Goal: Task Accomplishment & Management: Manage account settings

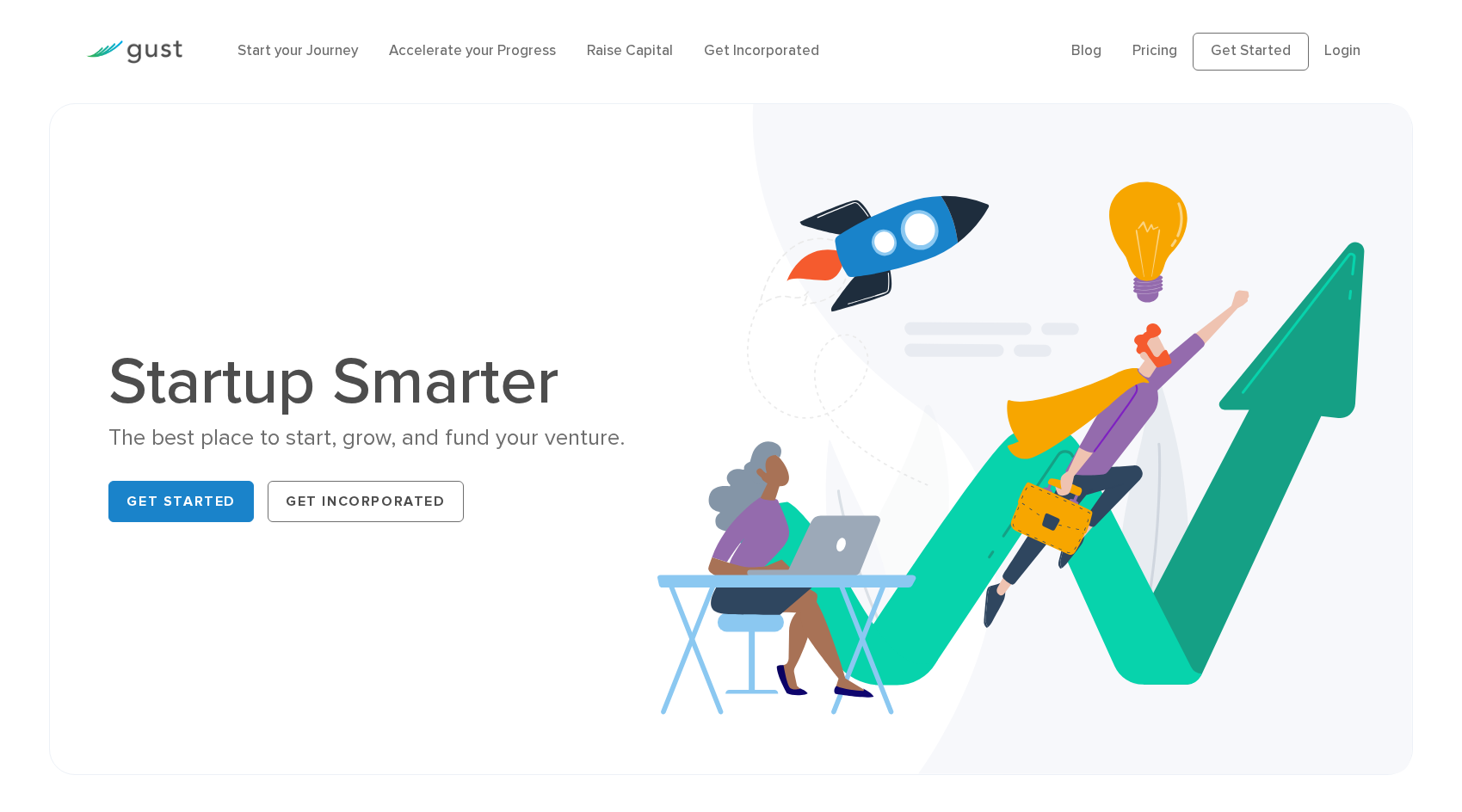
click at [1325, 51] on li "Login" at bounding box center [1343, 51] width 37 height 22
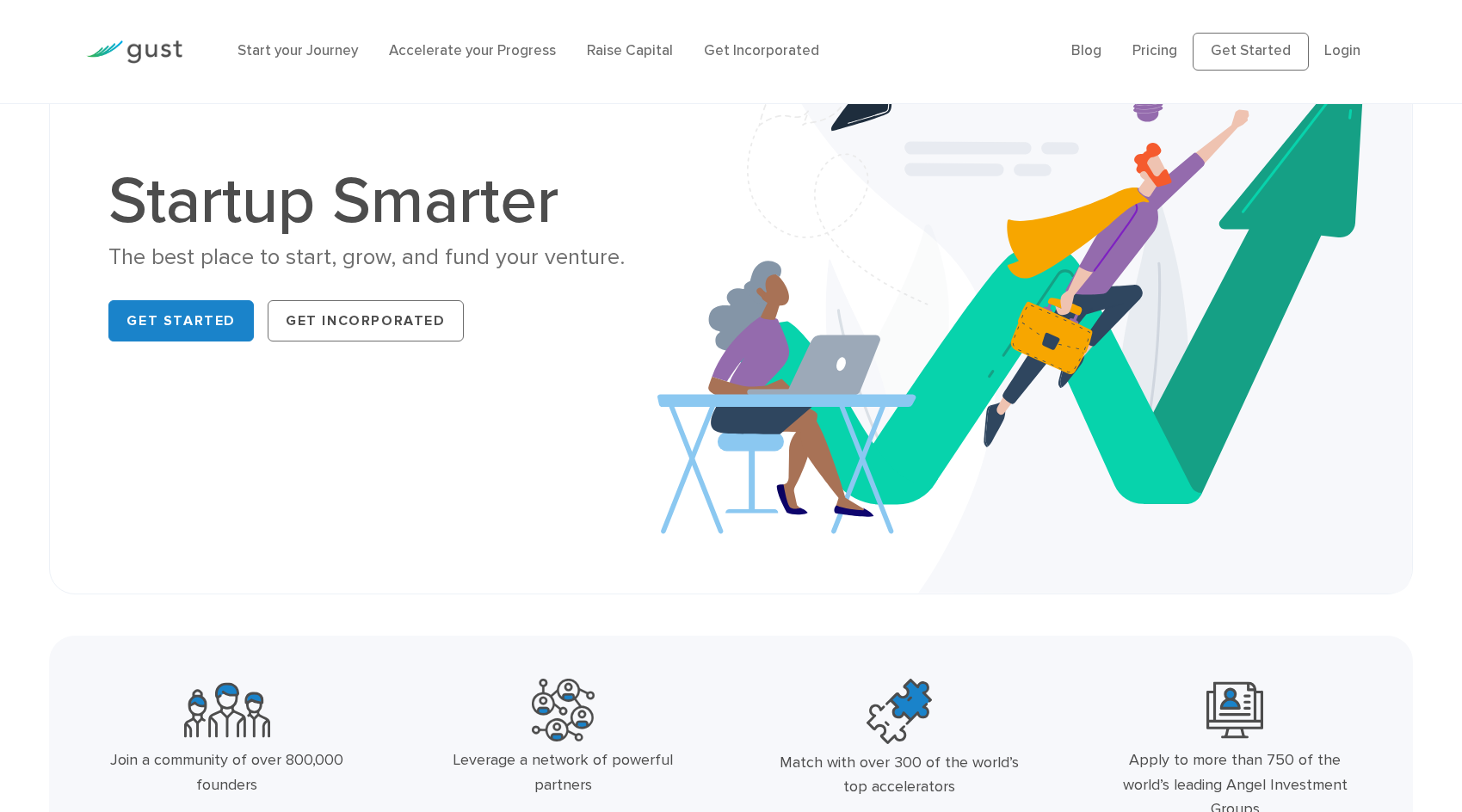
scroll to position [22, 0]
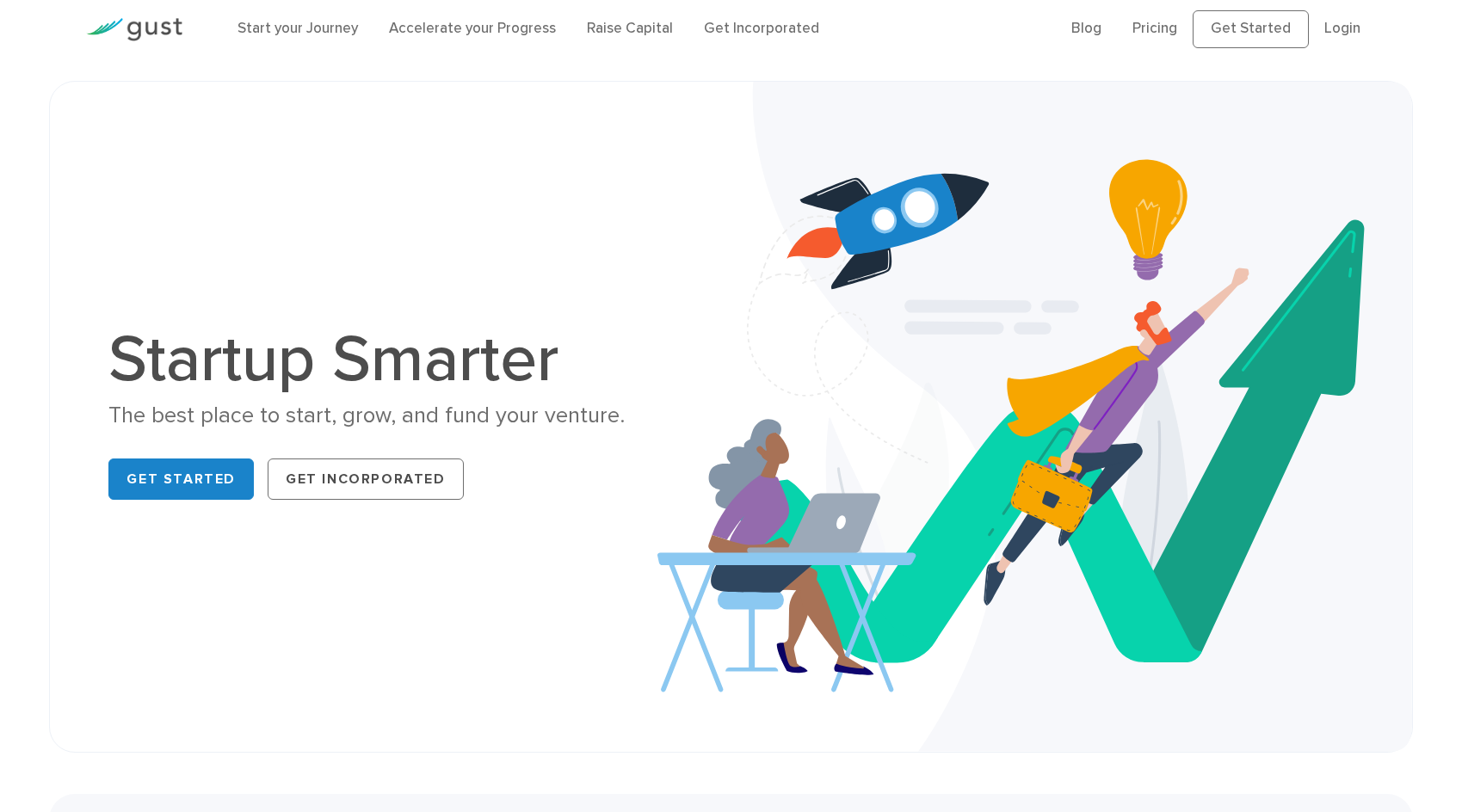
drag, startPoint x: 1328, startPoint y: 72, endPoint x: 1333, endPoint y: 54, distance: 18.7
click at [1330, 66] on div "Blog FAQ Pricing Get Started Login Login" at bounding box center [1223, 28] width 330 height 72
click at [1333, 48] on ul "Blog FAQ Pricing Get Started Login Login" at bounding box center [1223, 28] width 305 height 37
click at [1333, 37] on link "Login" at bounding box center [1343, 28] width 37 height 17
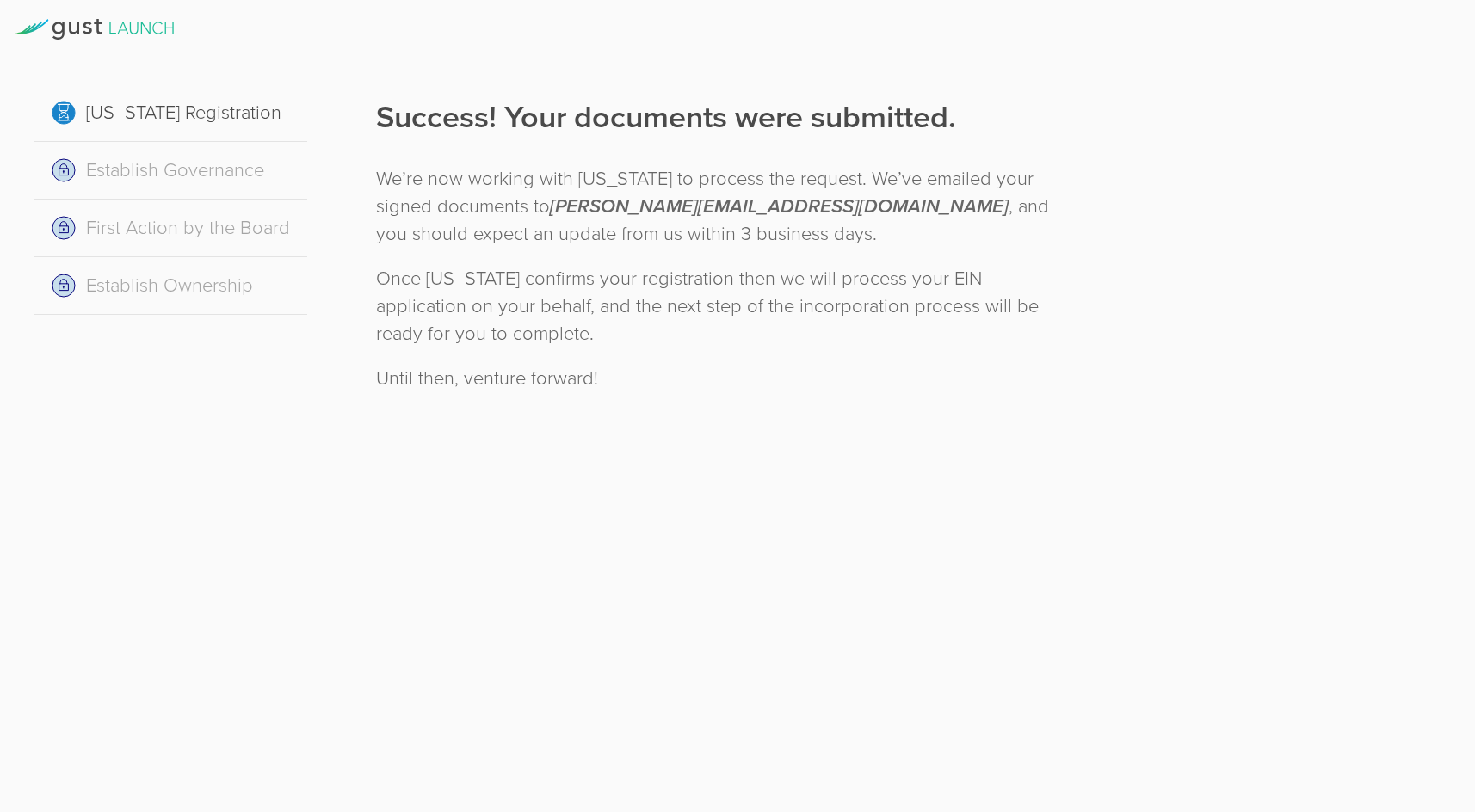
drag, startPoint x: 913, startPoint y: 528, endPoint x: 946, endPoint y: 535, distance: 33.7
click at [913, 529] on div "[US_STATE] Registration Establish Governance First Action by the Board Establis…" at bounding box center [737, 406] width 1475 height 812
